Goal: Navigation & Orientation: Find specific page/section

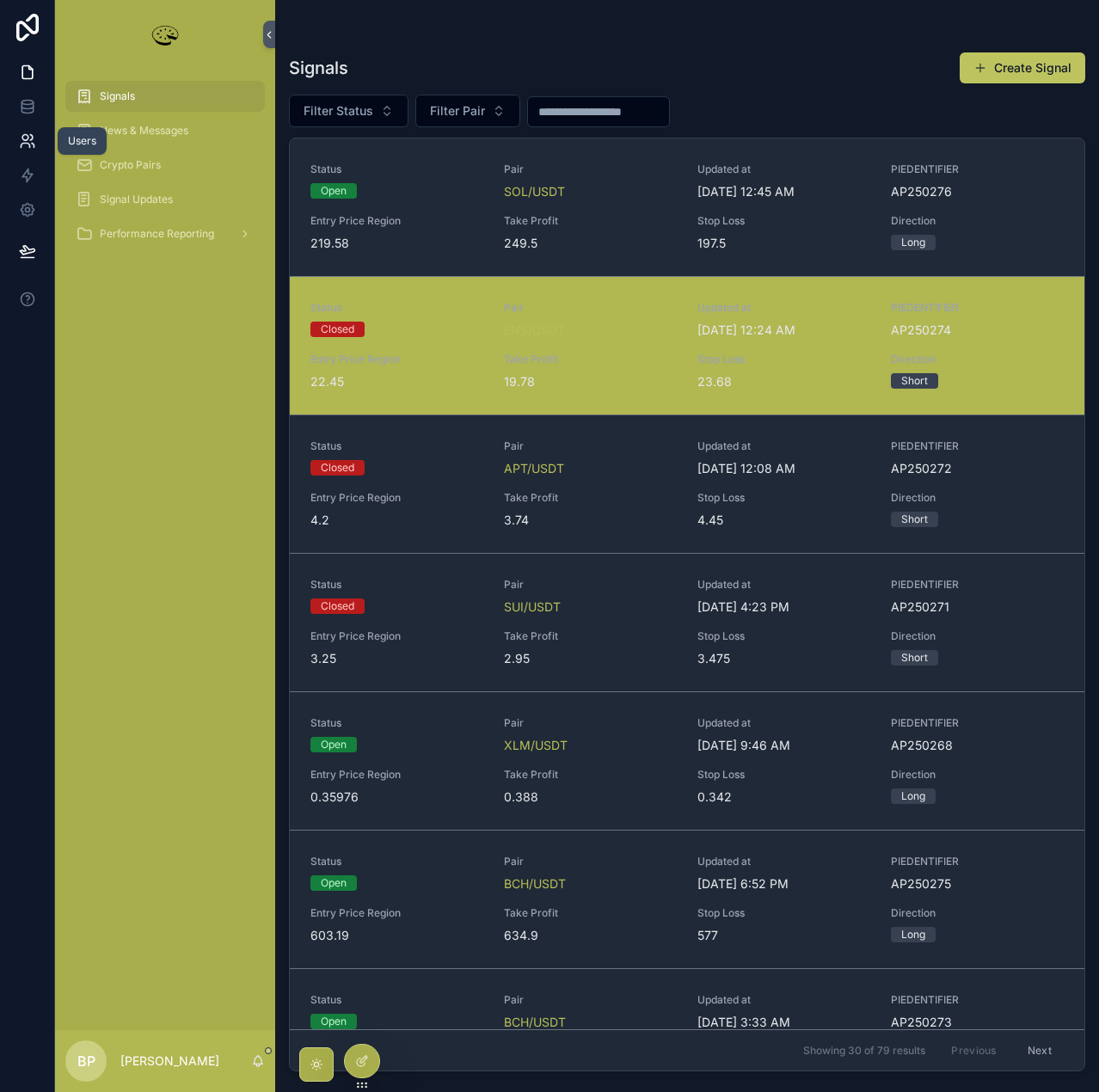
click at [22, 141] on icon at bounding box center [28, 141] width 17 height 17
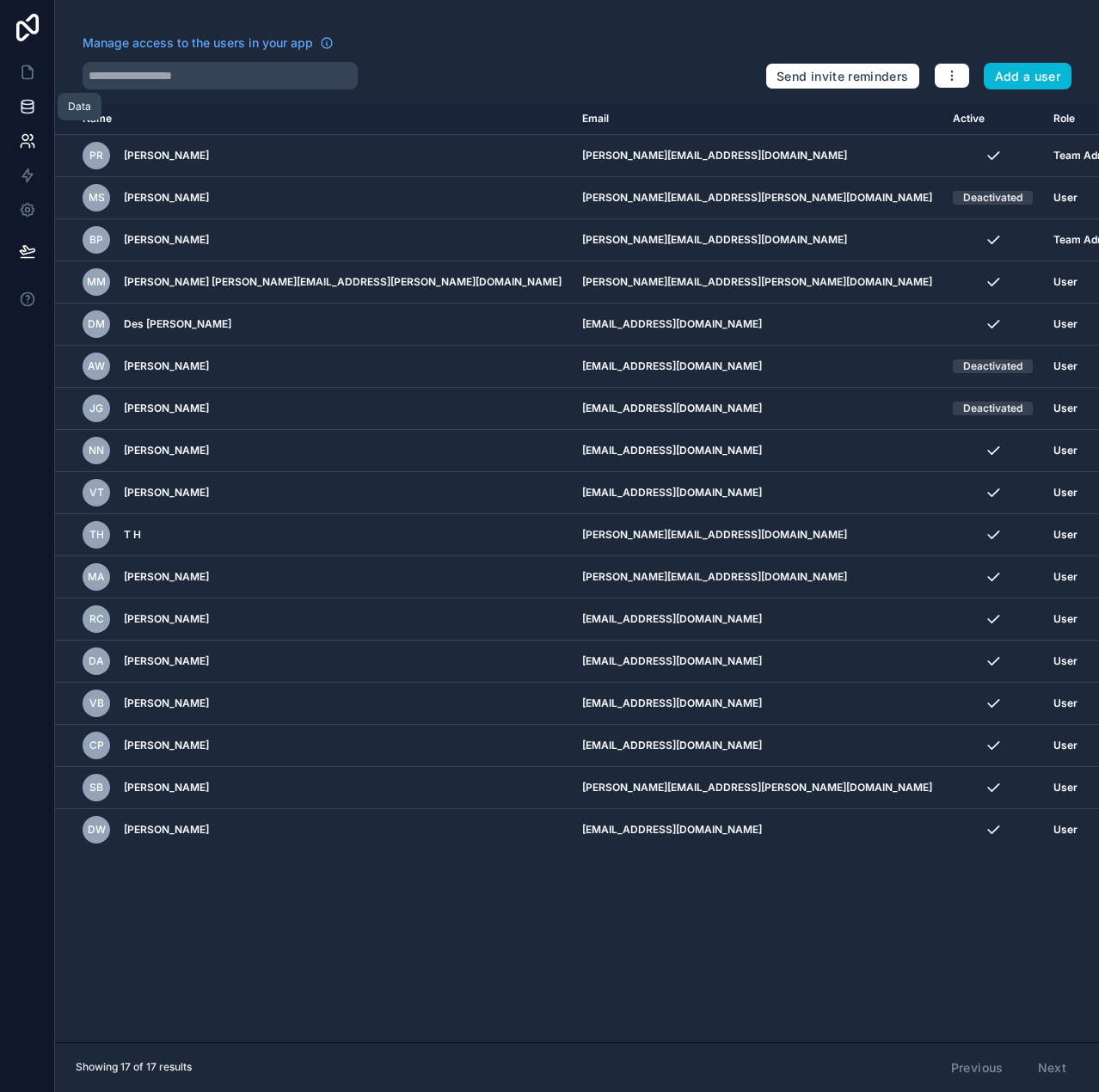
click at [25, 100] on icon at bounding box center [27, 102] width 11 height 4
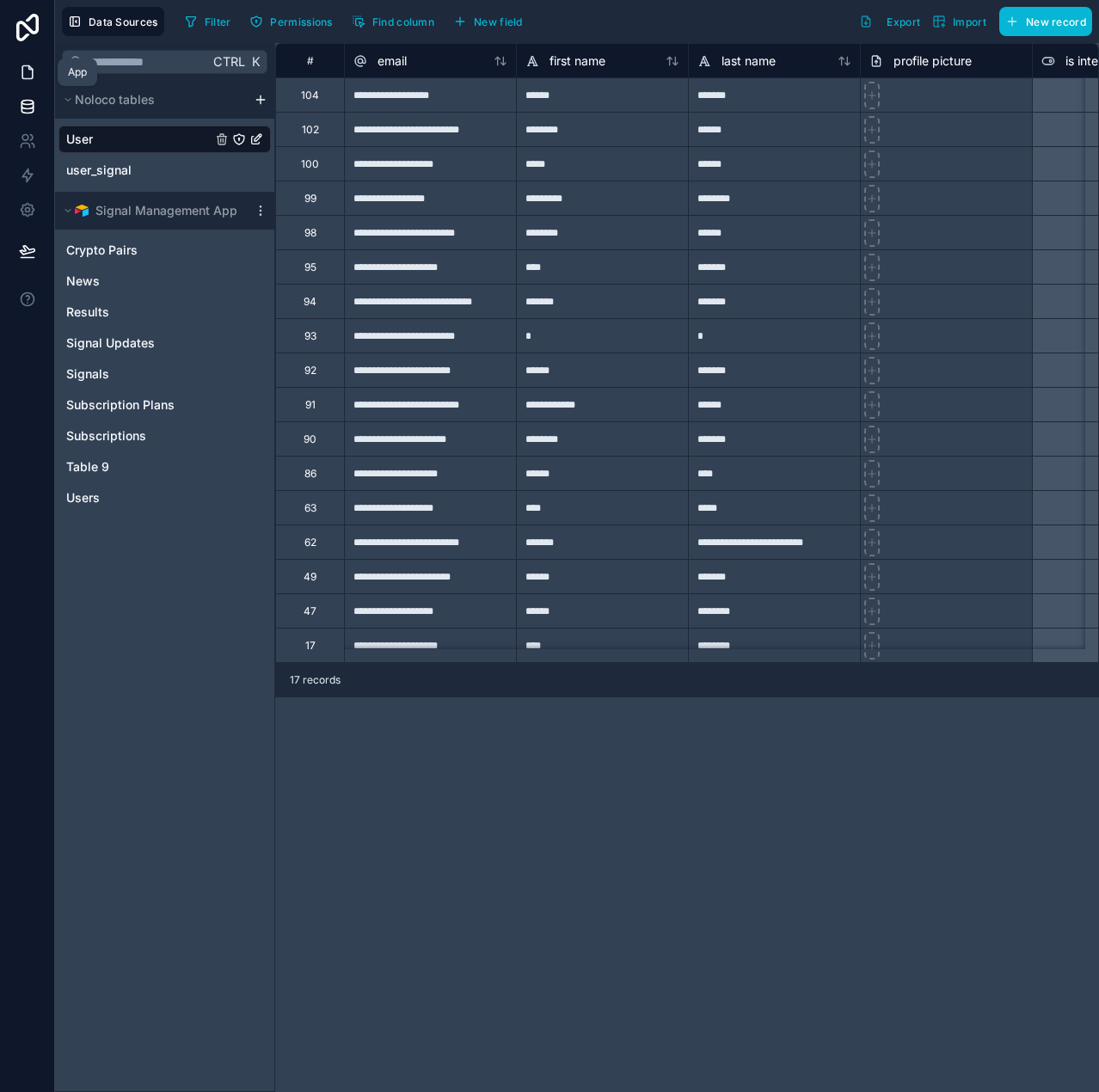
click at [29, 71] on icon at bounding box center [28, 73] width 17 height 17
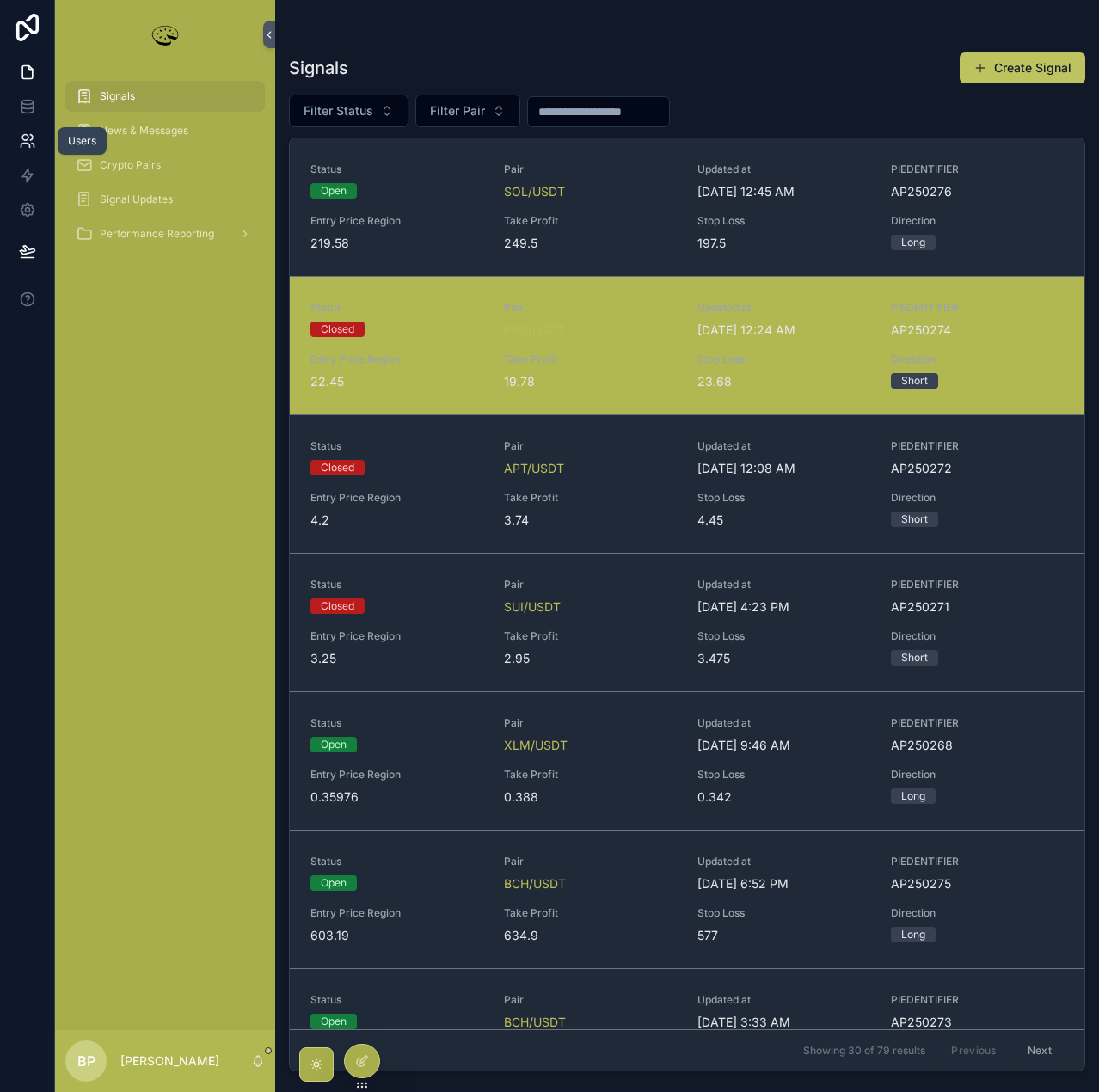
click at [30, 142] on icon at bounding box center [28, 141] width 17 height 17
